Goal: Information Seeking & Learning: Learn about a topic

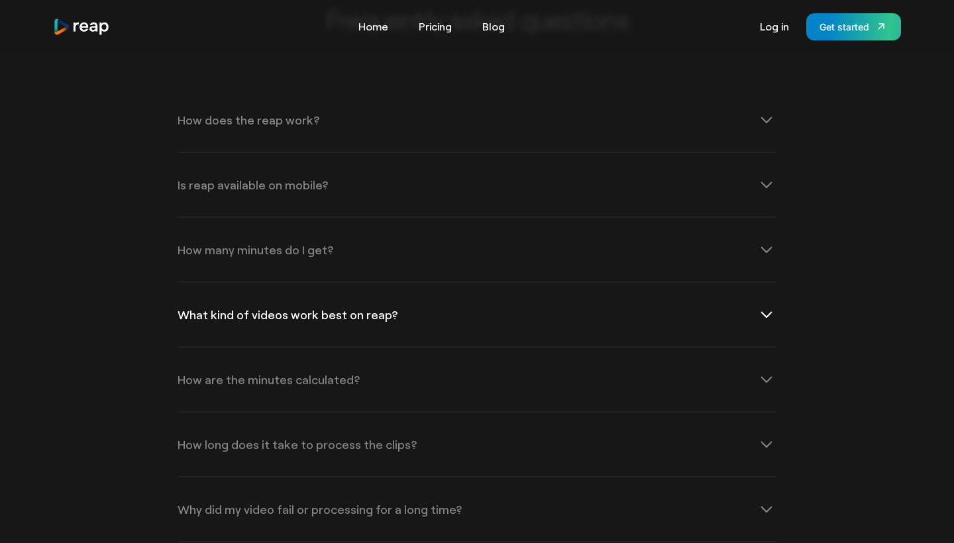
scroll to position [4199, 0]
click at [582, 217] on div "How many minutes do I get?" at bounding box center [477, 249] width 599 height 64
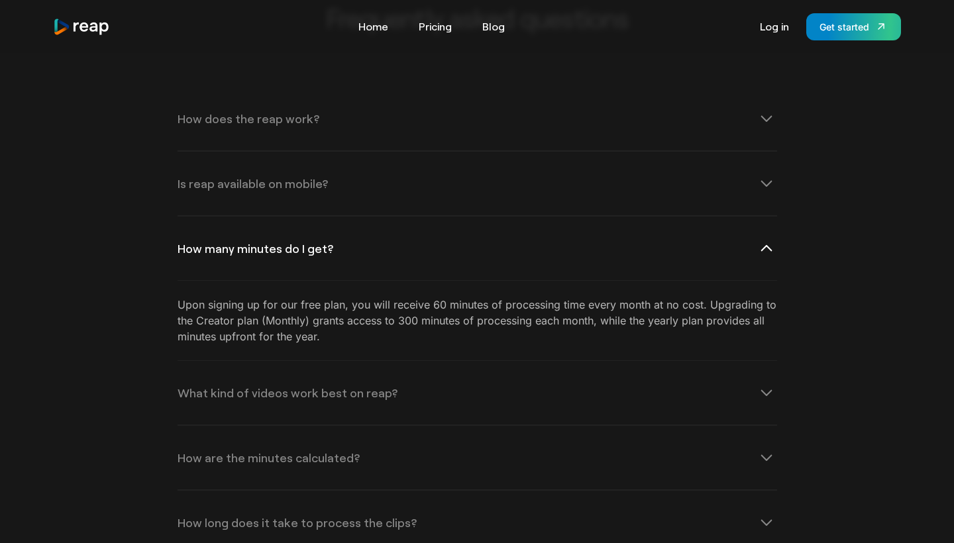
click at [764, 238] on icon at bounding box center [766, 248] width 21 height 21
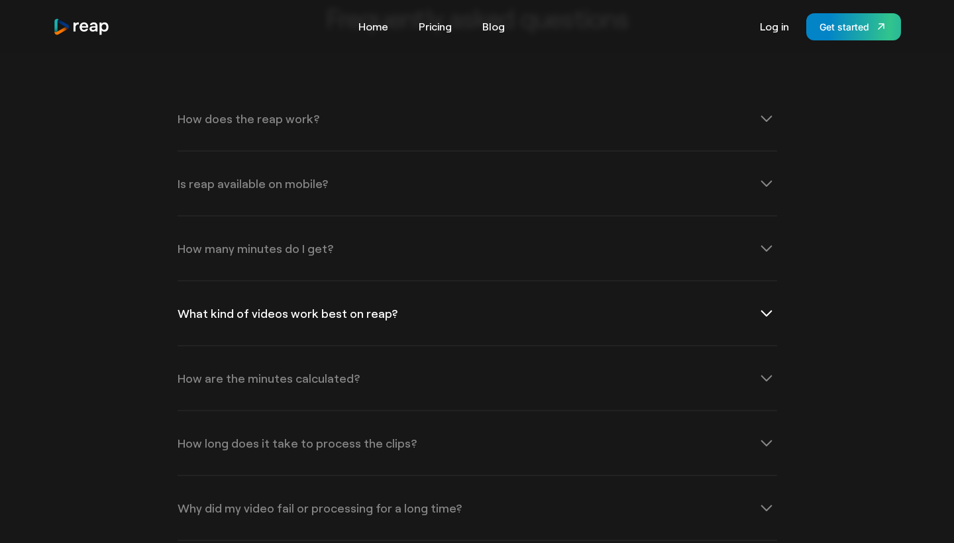
click at [701, 282] on div "What kind of videos work best on reap?" at bounding box center [477, 314] width 599 height 64
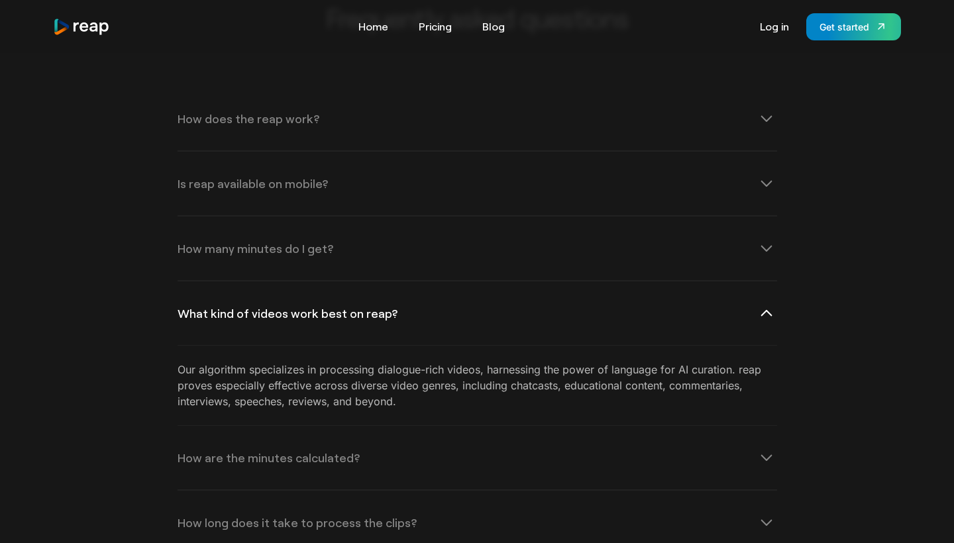
click at [701, 282] on div "What kind of videos work best on reap?" at bounding box center [477, 314] width 599 height 64
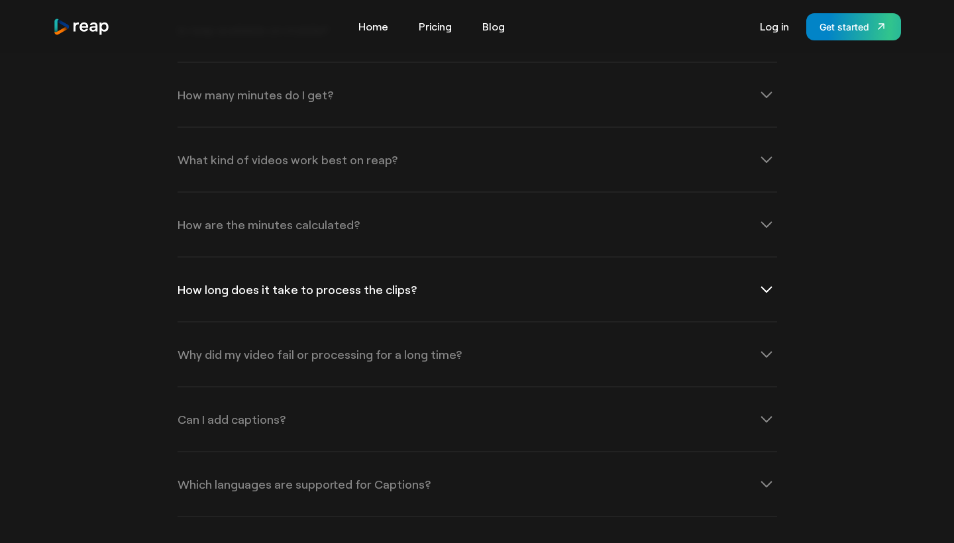
scroll to position [4360, 0]
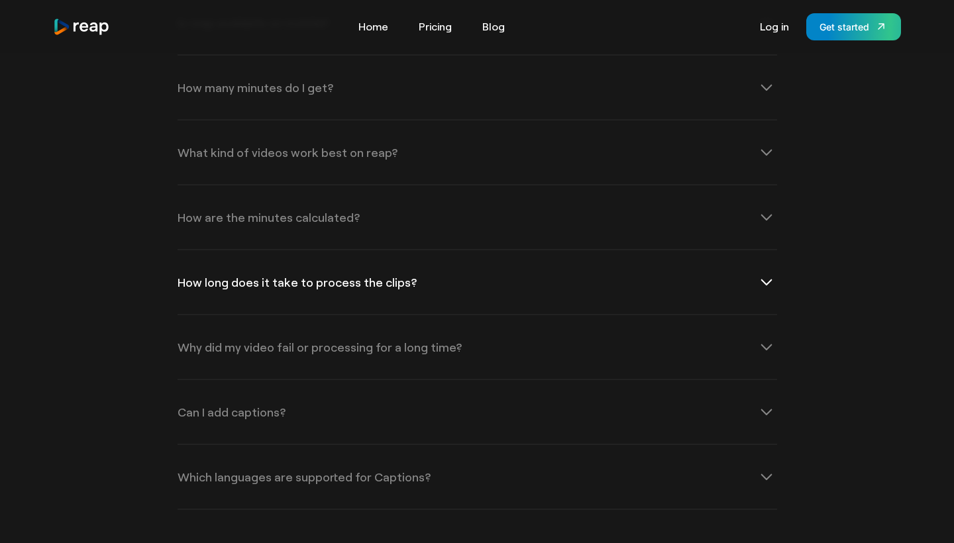
click at [672, 250] on div "How long does it take to process the clips?" at bounding box center [477, 282] width 599 height 64
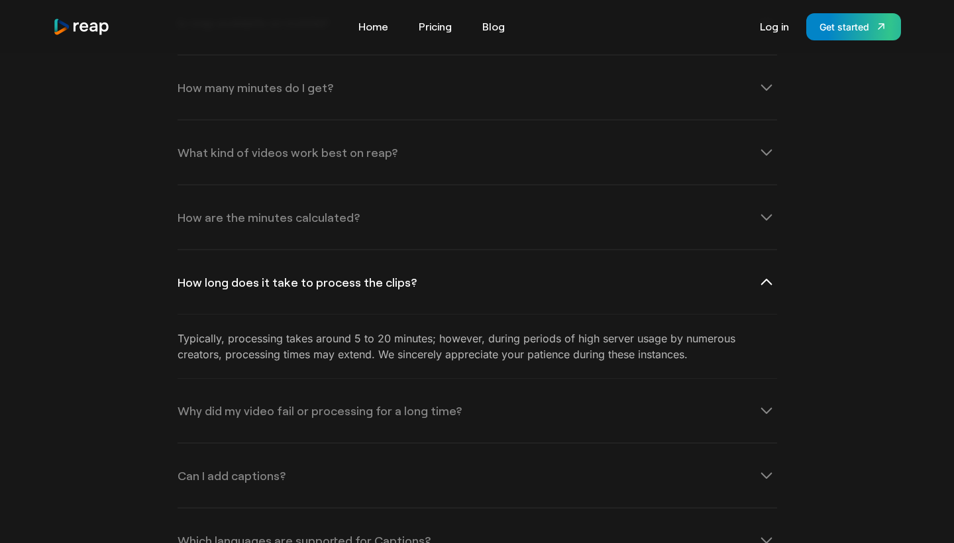
click at [672, 250] on div "How long does it take to process the clips?" at bounding box center [477, 282] width 599 height 64
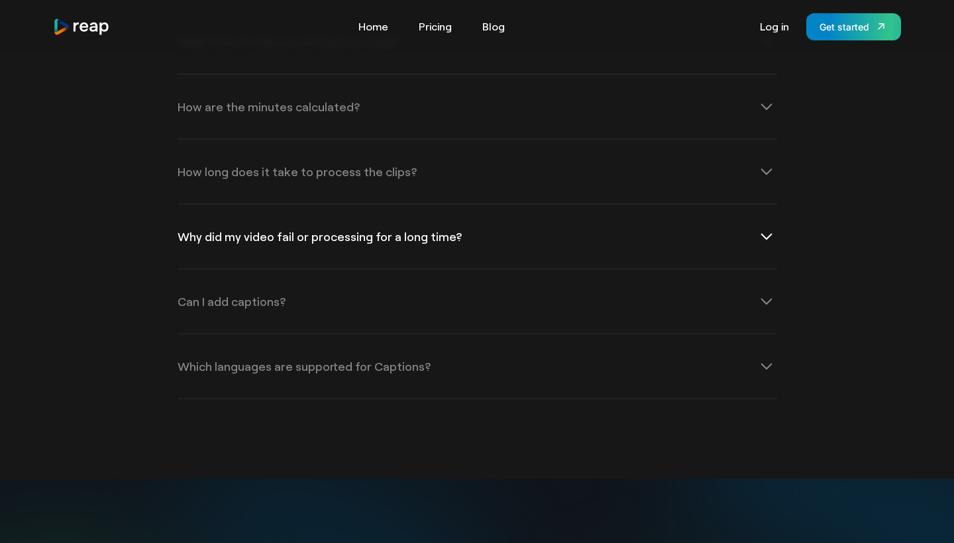
scroll to position [4482, 0]
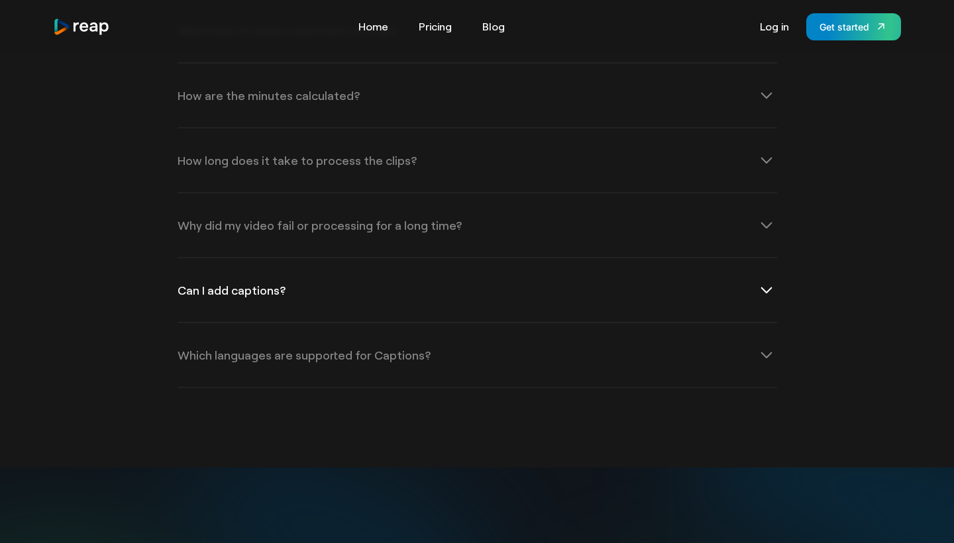
click at [585, 258] on div "Can I add captions?" at bounding box center [477, 290] width 599 height 64
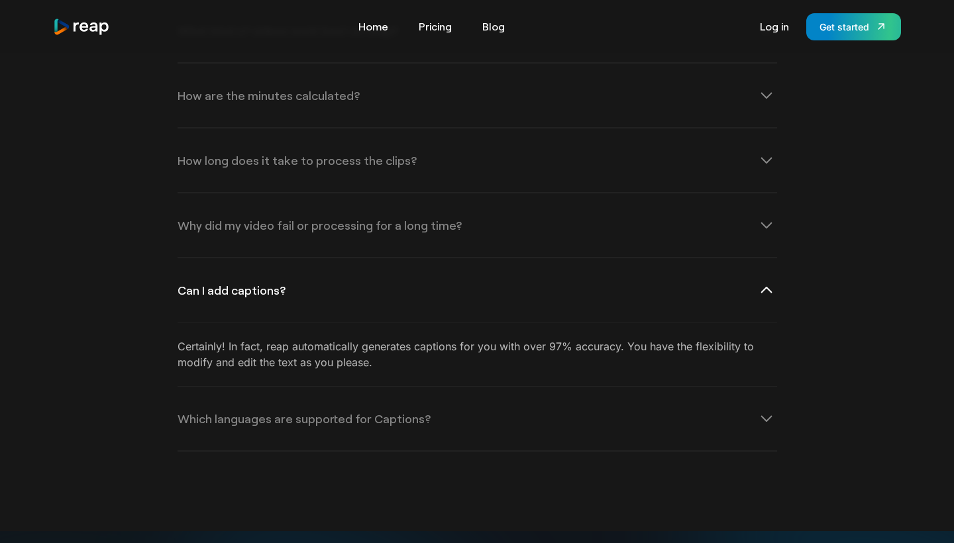
click at [585, 258] on div "Can I add captions?" at bounding box center [477, 290] width 599 height 64
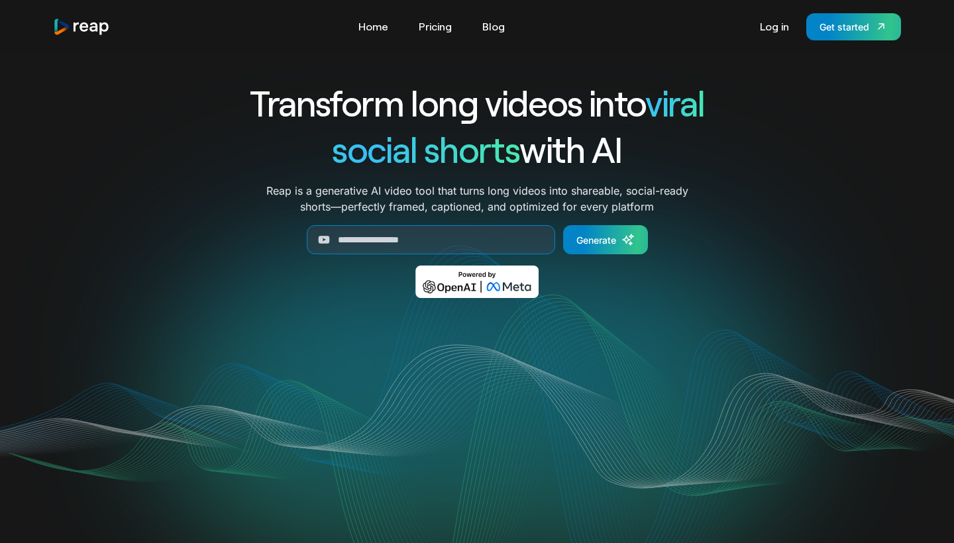
scroll to position [0, 0]
click at [436, 26] on link "Pricing" at bounding box center [435, 26] width 46 height 21
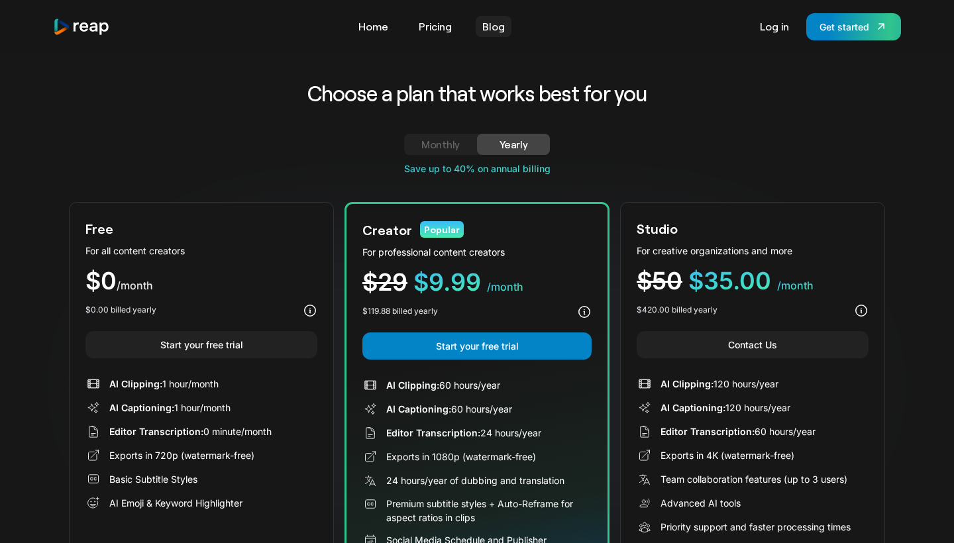
click at [491, 26] on link "Blog" at bounding box center [494, 26] width 36 height 21
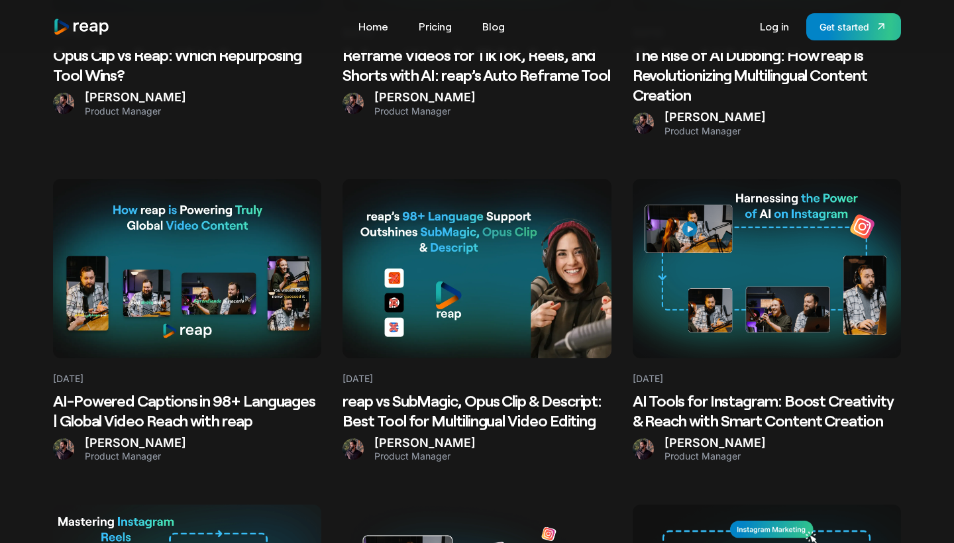
scroll to position [674, 0]
